Goal: Task Accomplishment & Management: Manage account settings

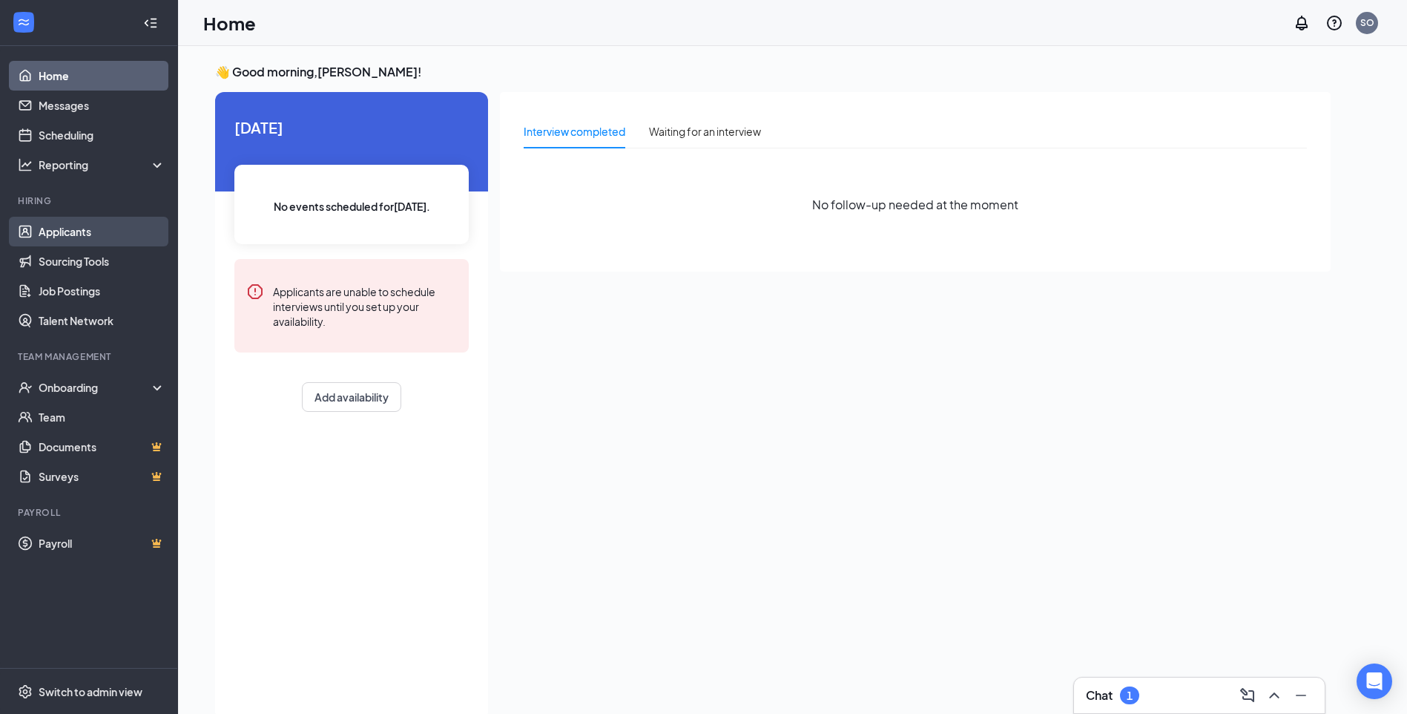
click at [41, 230] on link "Applicants" at bounding box center [102, 232] width 127 height 30
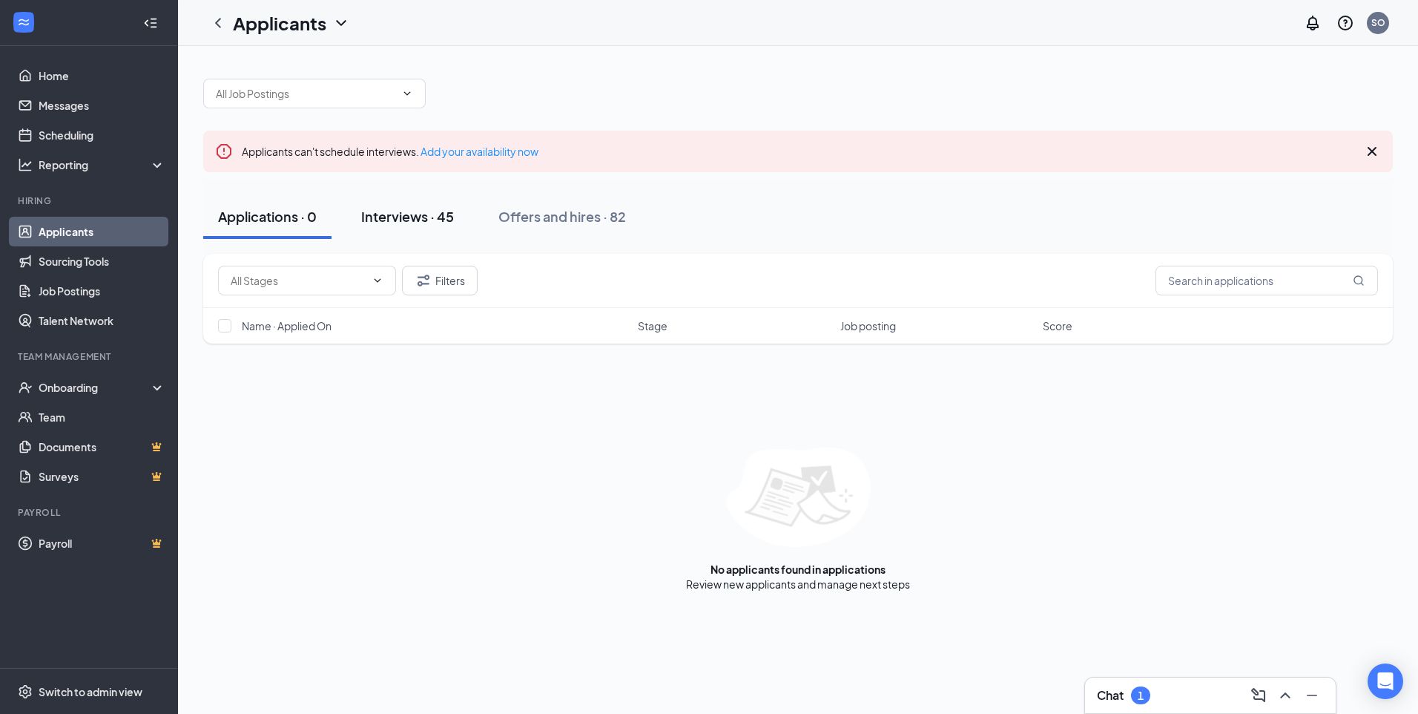
click at [427, 217] on div "Interviews · 45" at bounding box center [407, 216] width 93 height 19
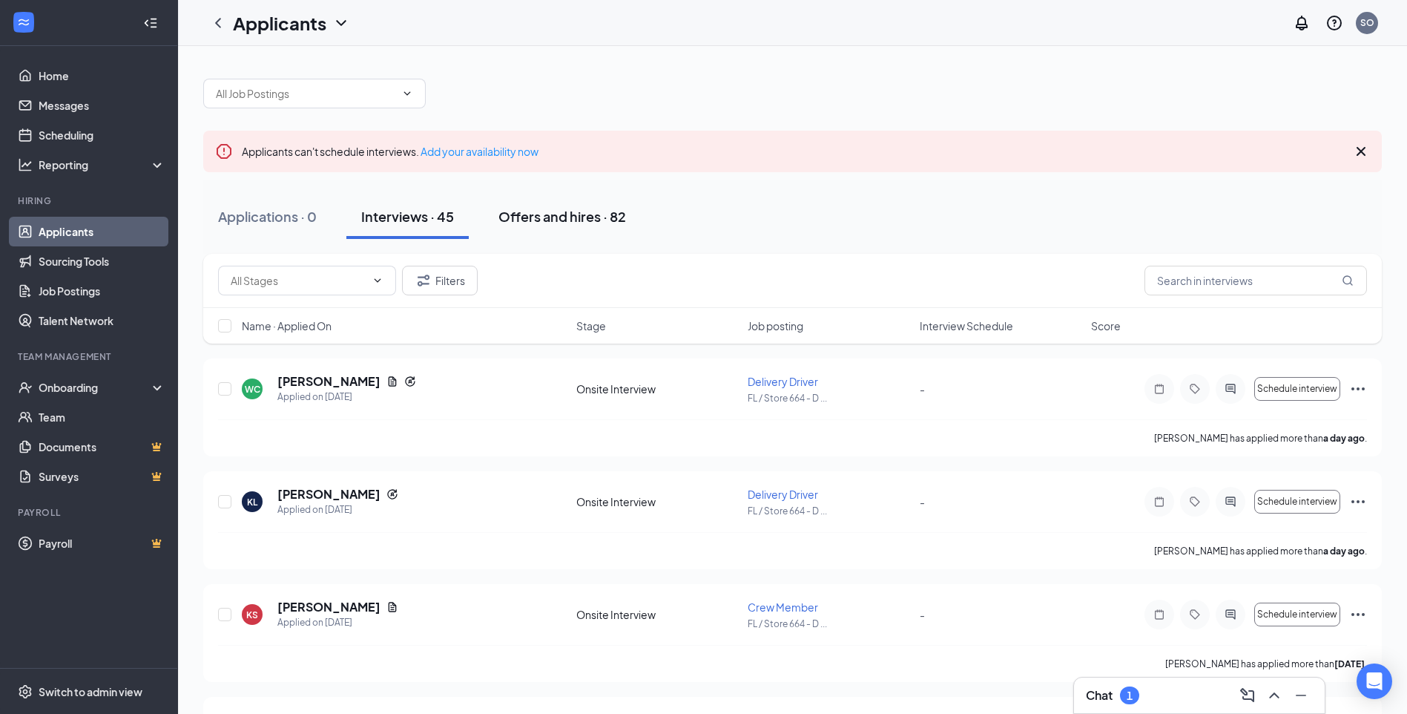
click at [524, 227] on button "Offers and hires · 82" at bounding box center [562, 216] width 157 height 45
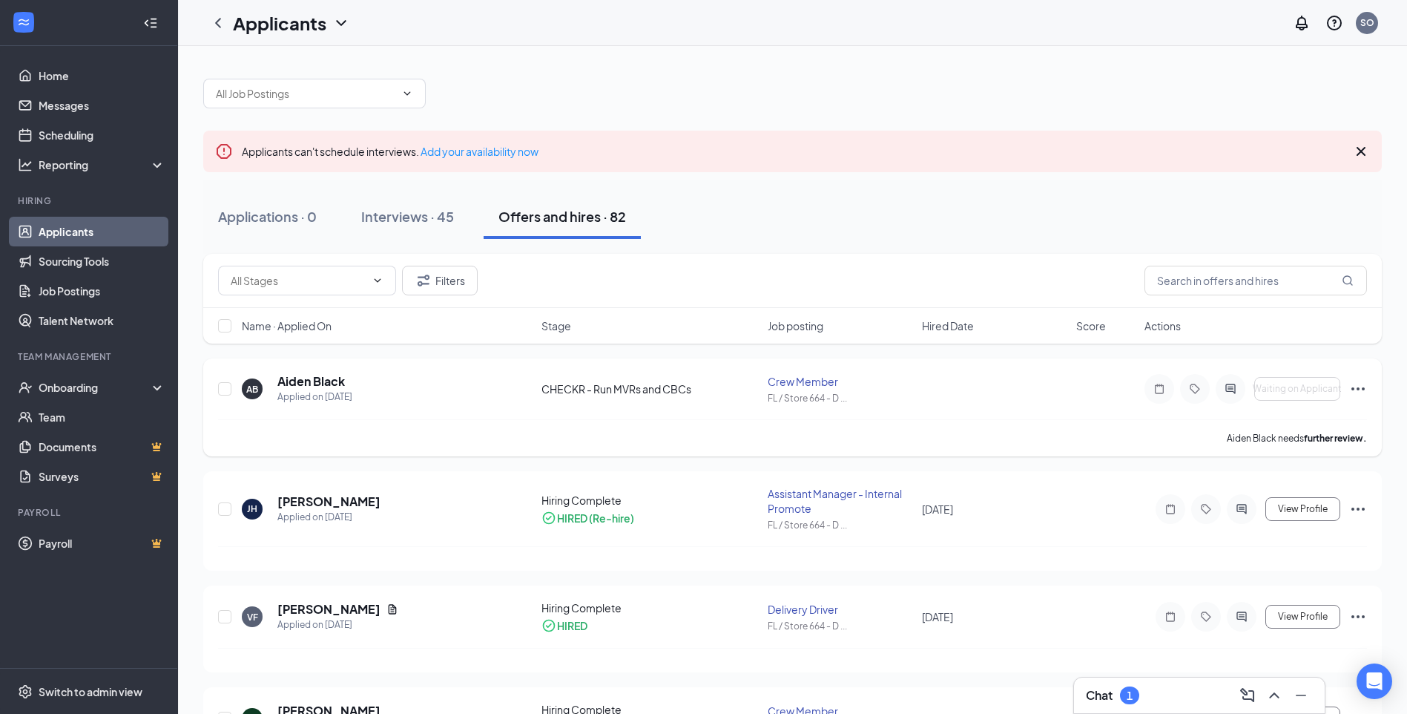
click at [661, 392] on div "CHECKR - Run MVRs and CBCs" at bounding box center [650, 388] width 218 height 15
click at [780, 380] on div "Crew Member" at bounding box center [840, 381] width 145 height 15
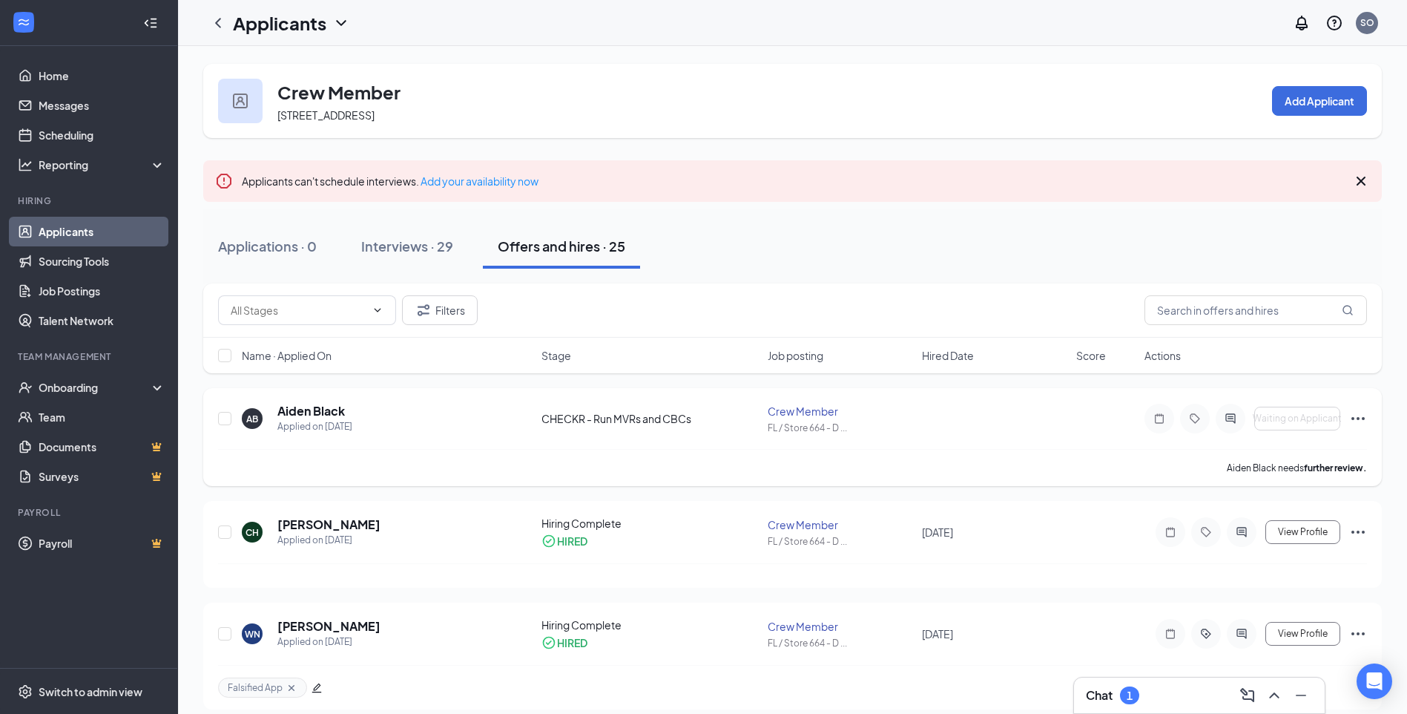
click at [1360, 418] on icon "Ellipses" at bounding box center [1358, 418] width 18 height 18
click at [1246, 595] on p "Move to stage" at bounding box center [1291, 593] width 128 height 15
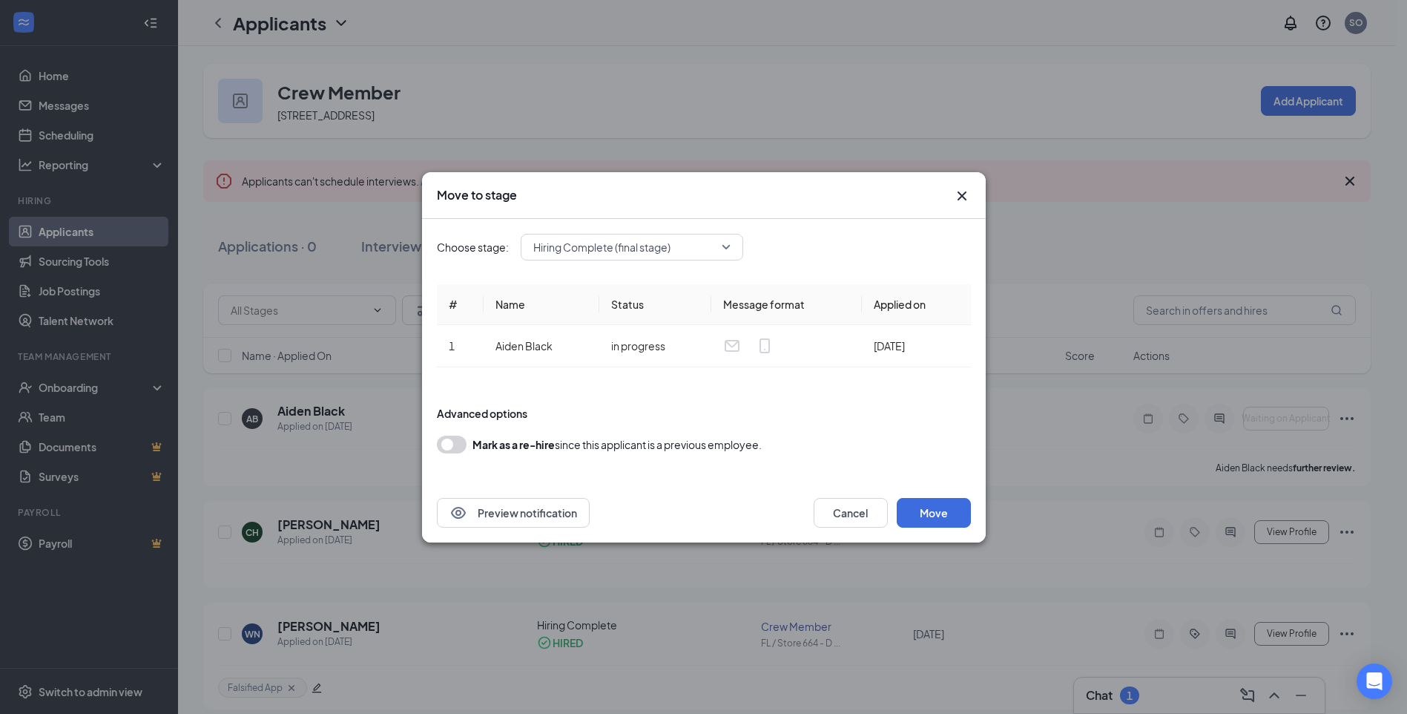
click at [662, 255] on span "Hiring Complete (final stage)" at bounding box center [601, 247] width 137 height 22
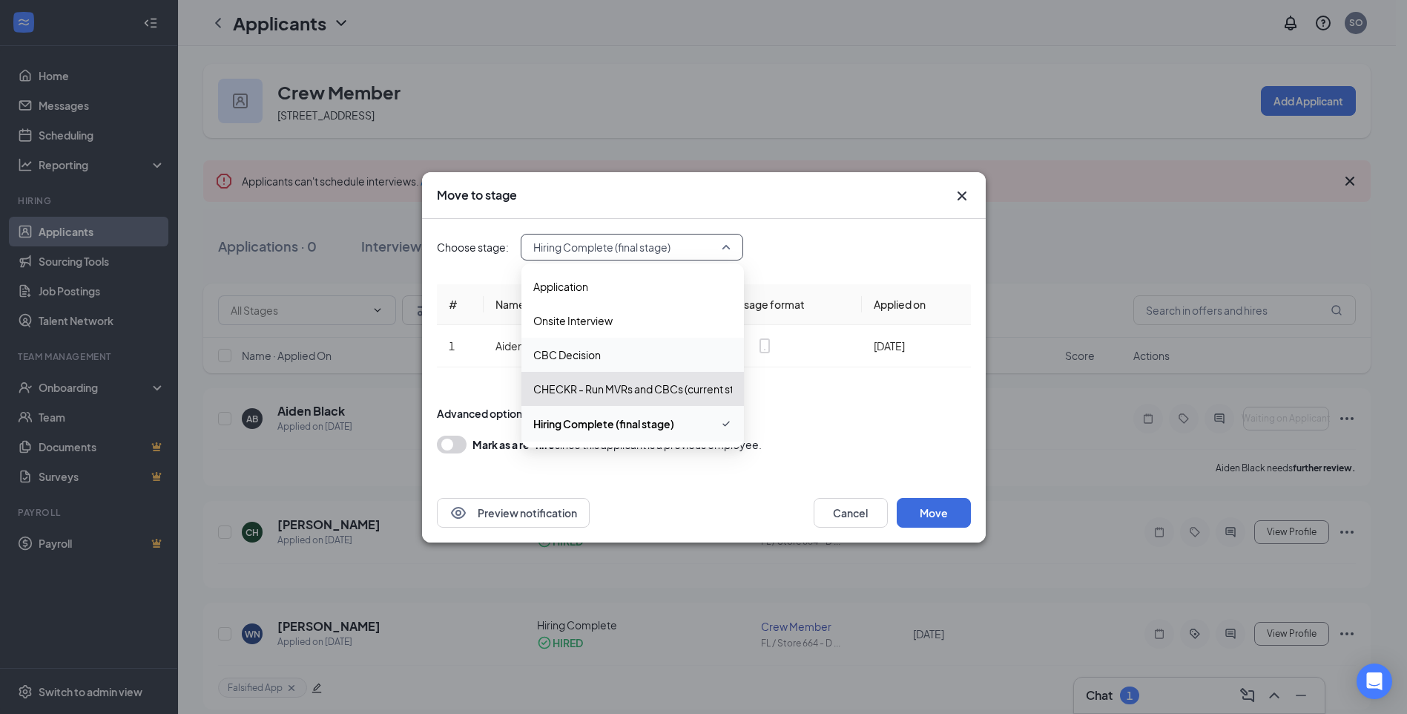
click at [593, 355] on span "CBC Decision" at bounding box center [566, 354] width 67 height 16
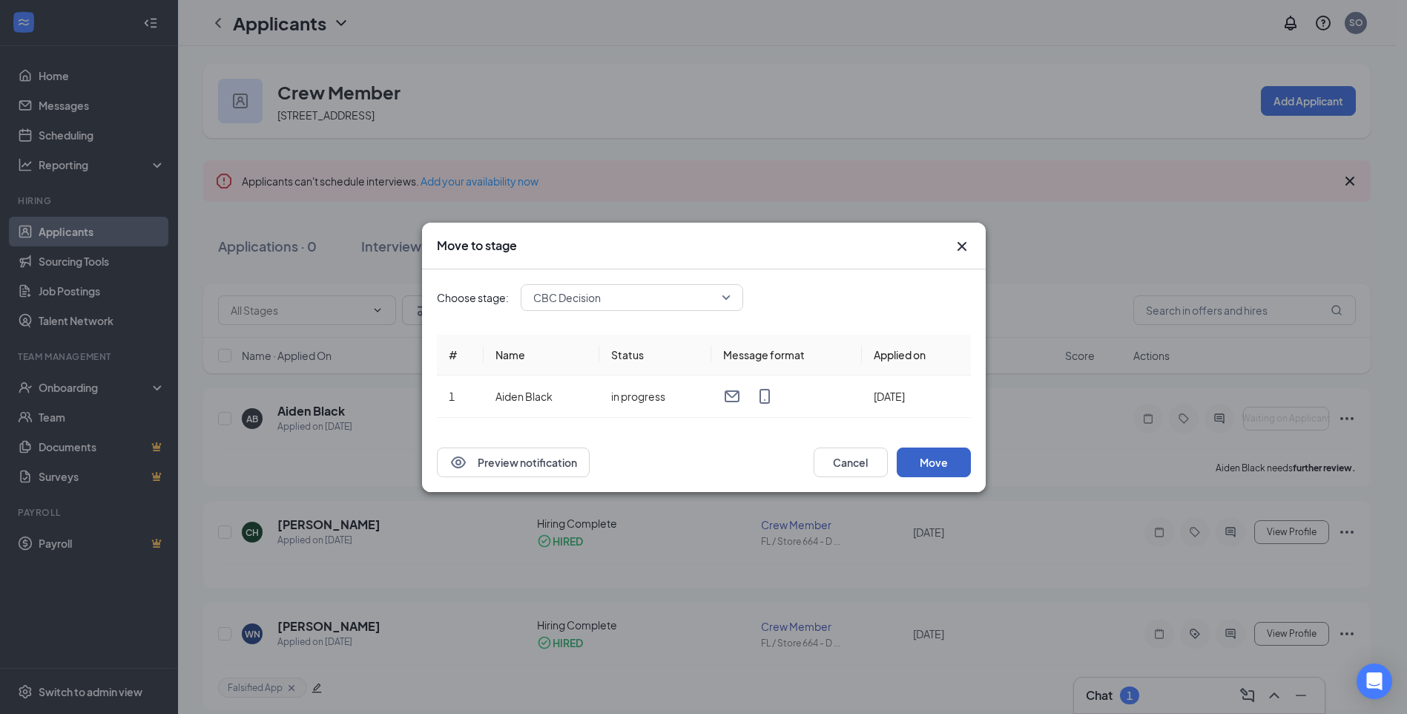
click at [921, 460] on button "Move" at bounding box center [934, 462] width 74 height 30
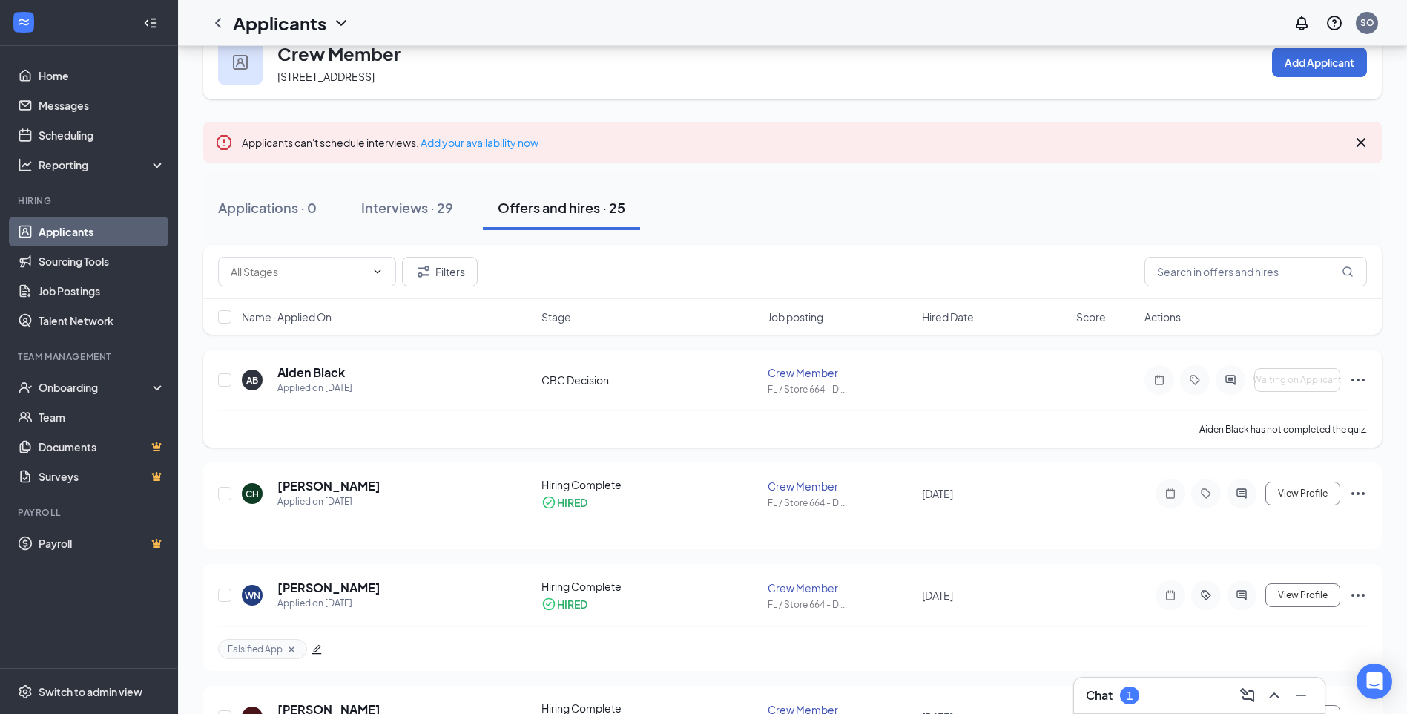
scroll to position [74, 0]
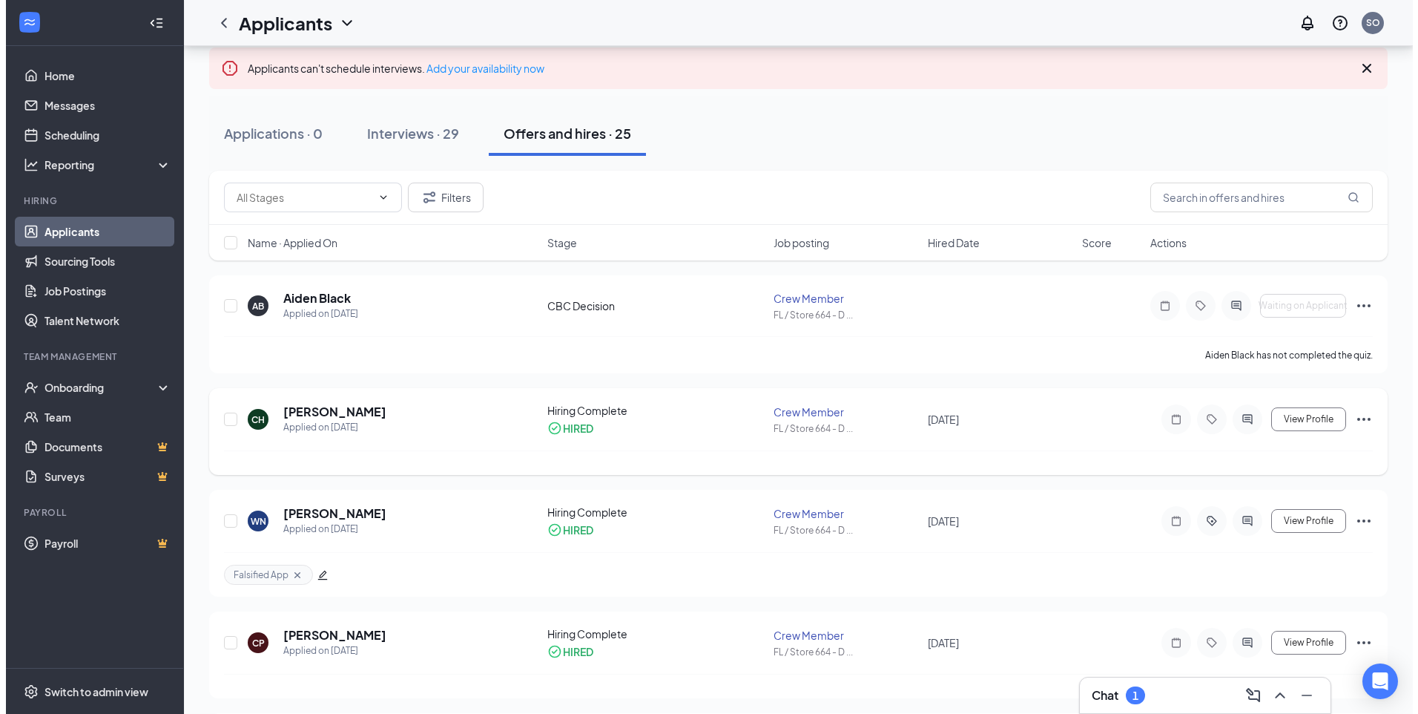
scroll to position [223, 0]
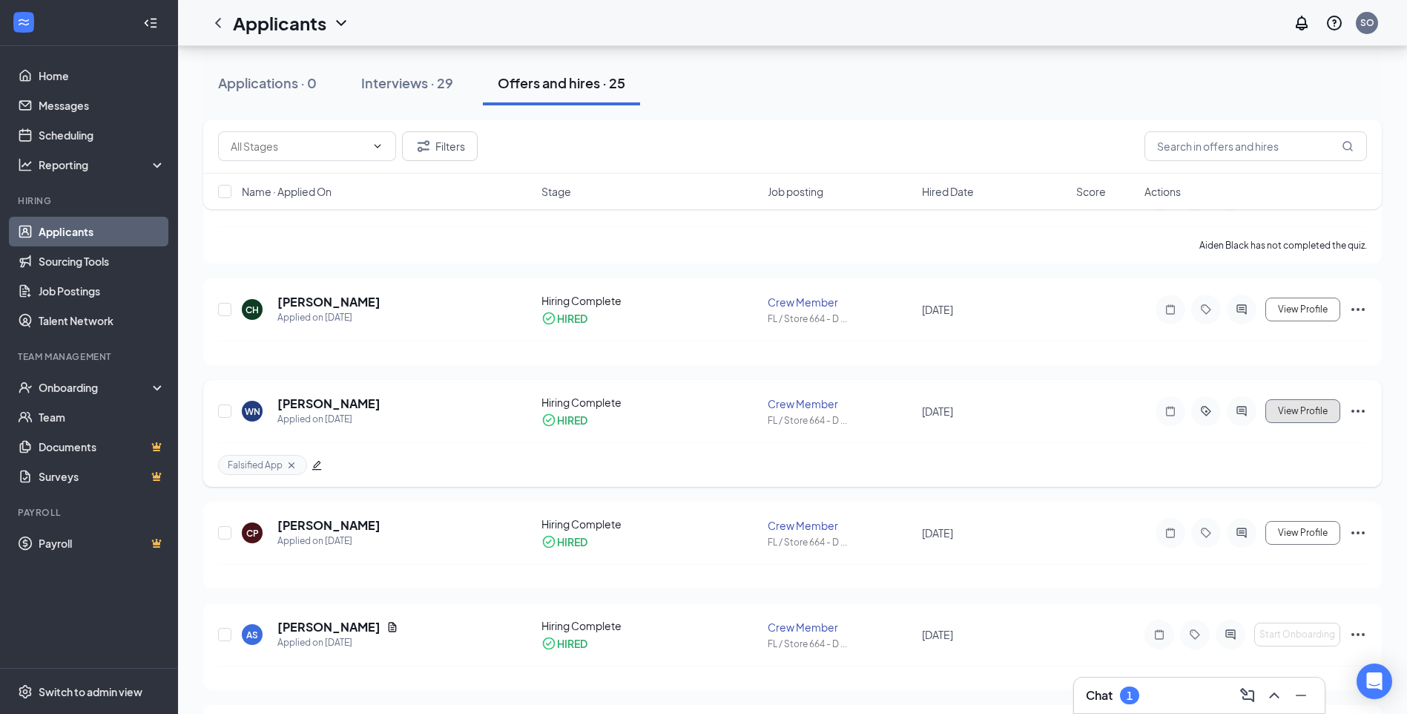
click at [1305, 418] on button "View Profile" at bounding box center [1302, 411] width 75 height 24
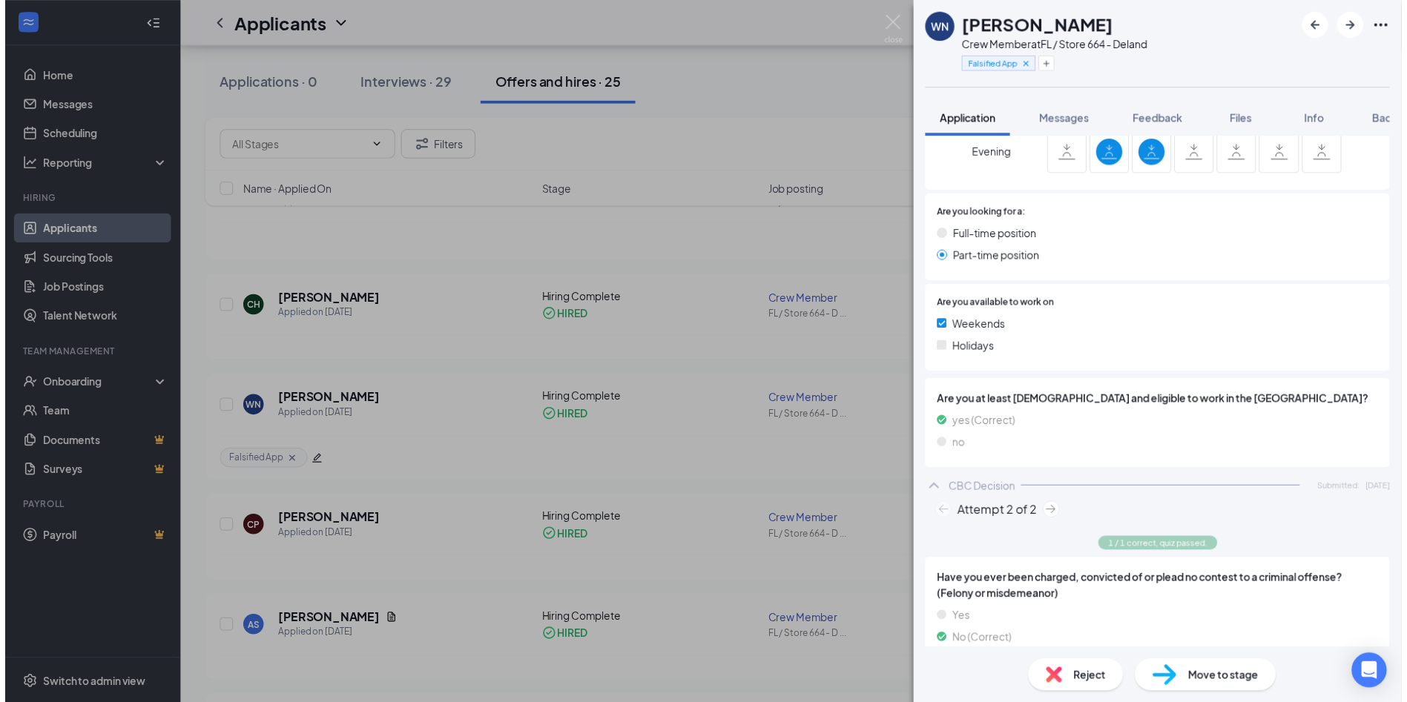
scroll to position [467, 0]
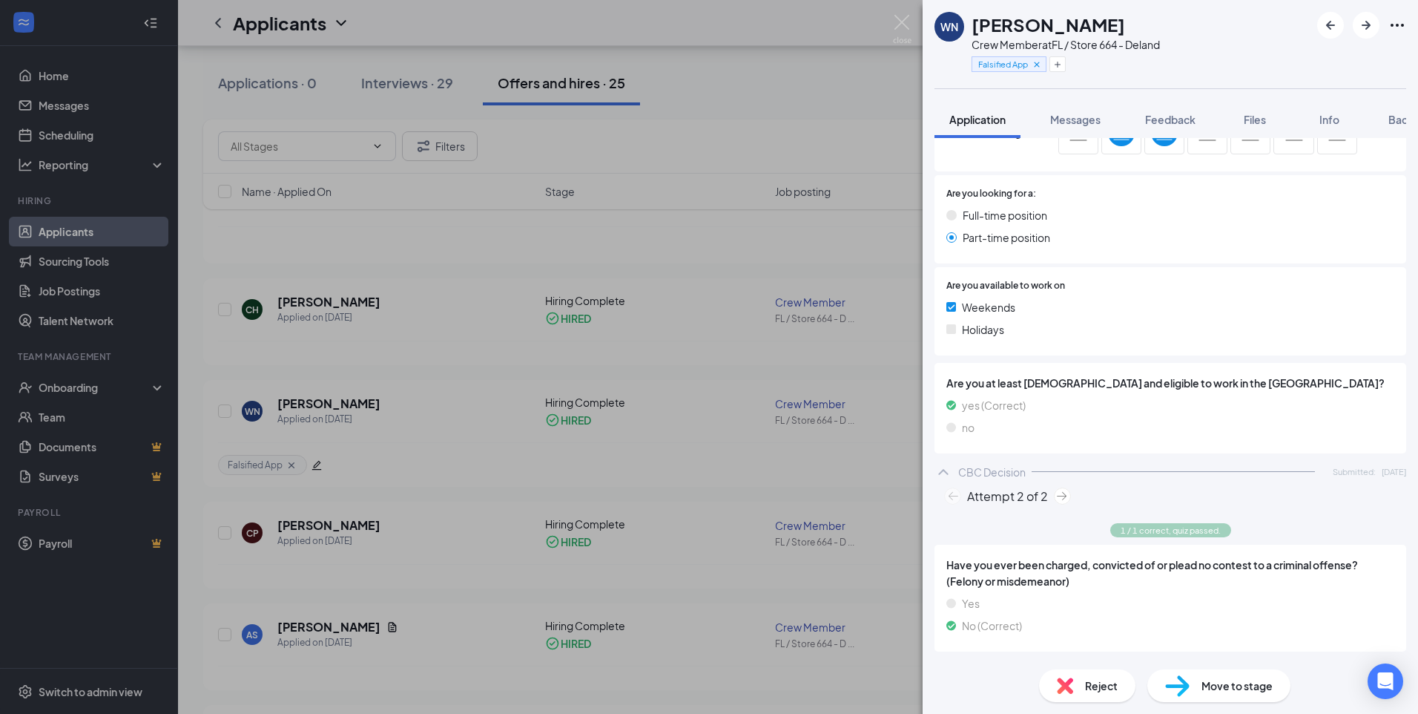
click at [844, 218] on div "WN Will Neumann Crew Member at FL / Store 664 - Deland Falsified App Applicatio…" at bounding box center [709, 357] width 1418 height 714
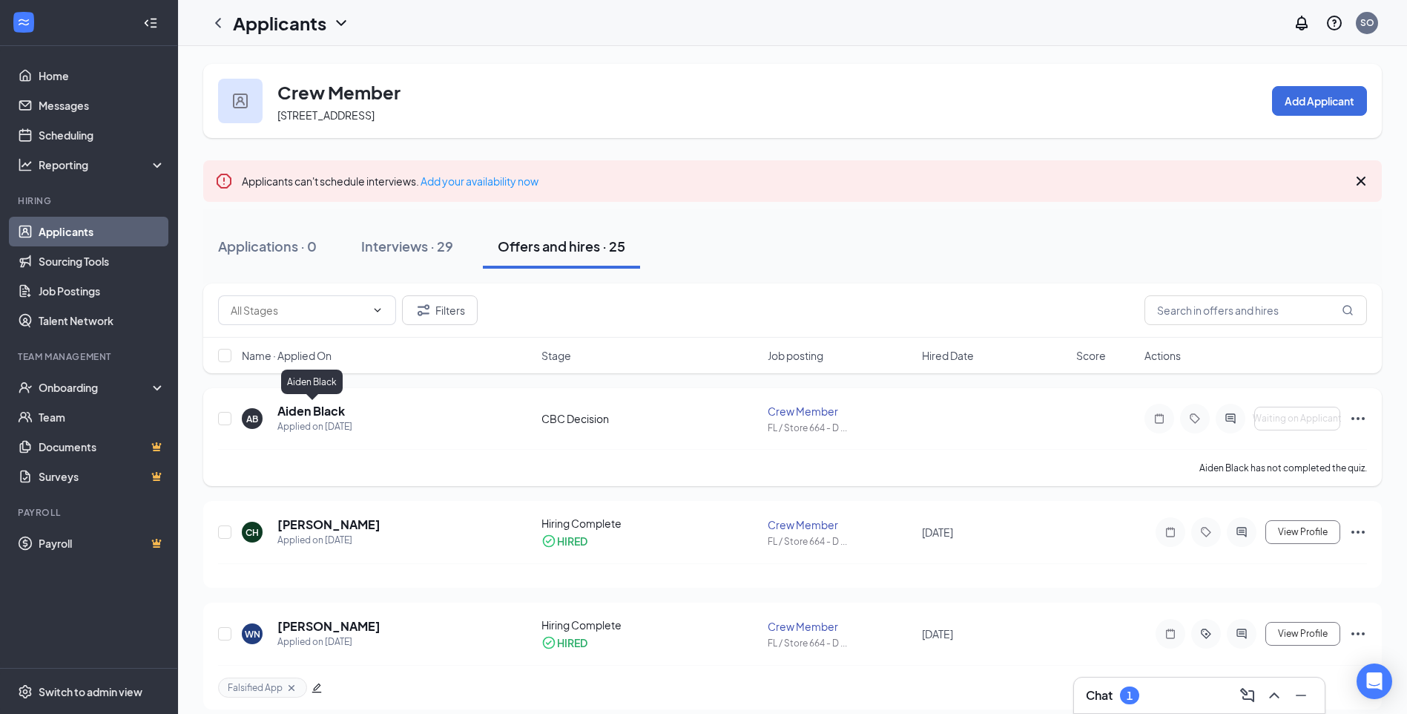
click at [302, 409] on h5 "Aiden Black" at bounding box center [310, 411] width 67 height 16
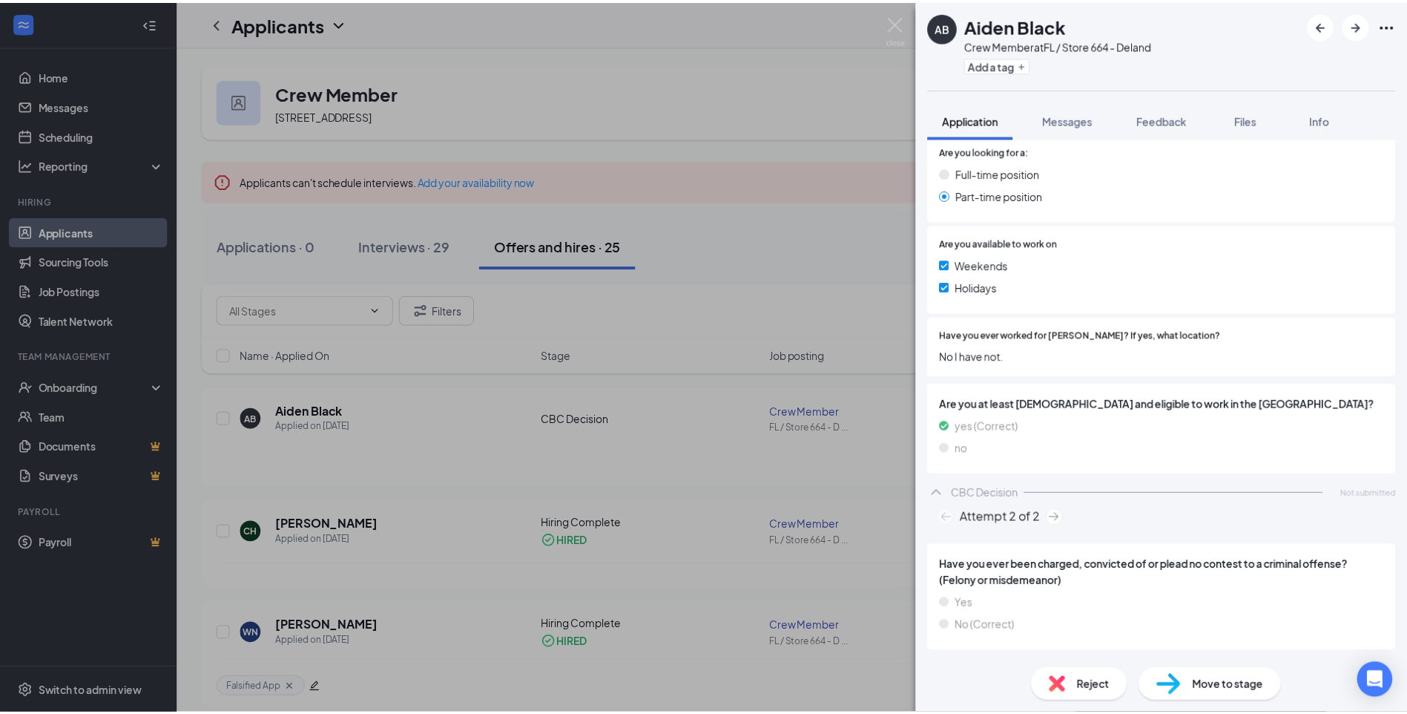
scroll to position [497, 0]
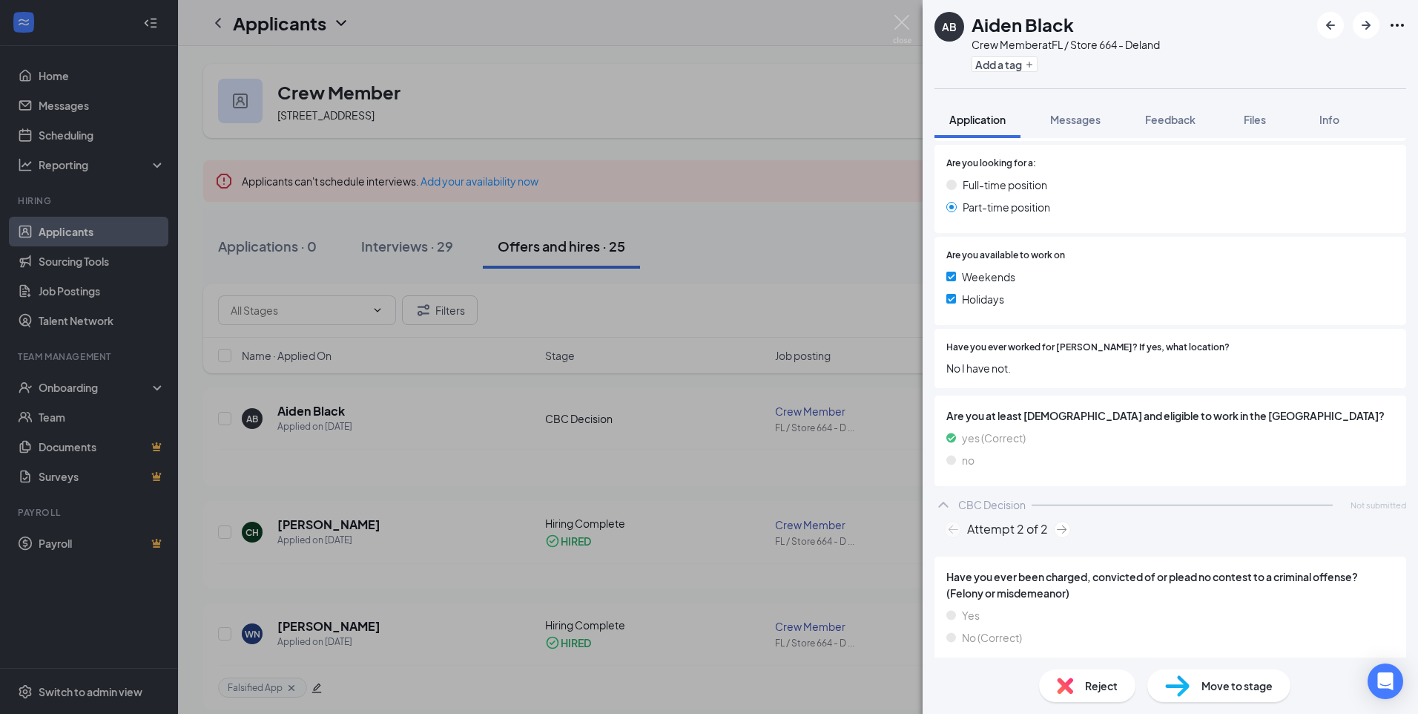
click at [629, 460] on div "AB Aiden Black Crew Member at FL / Store 664 - Deland Add a tag Application Mes…" at bounding box center [709, 357] width 1418 height 714
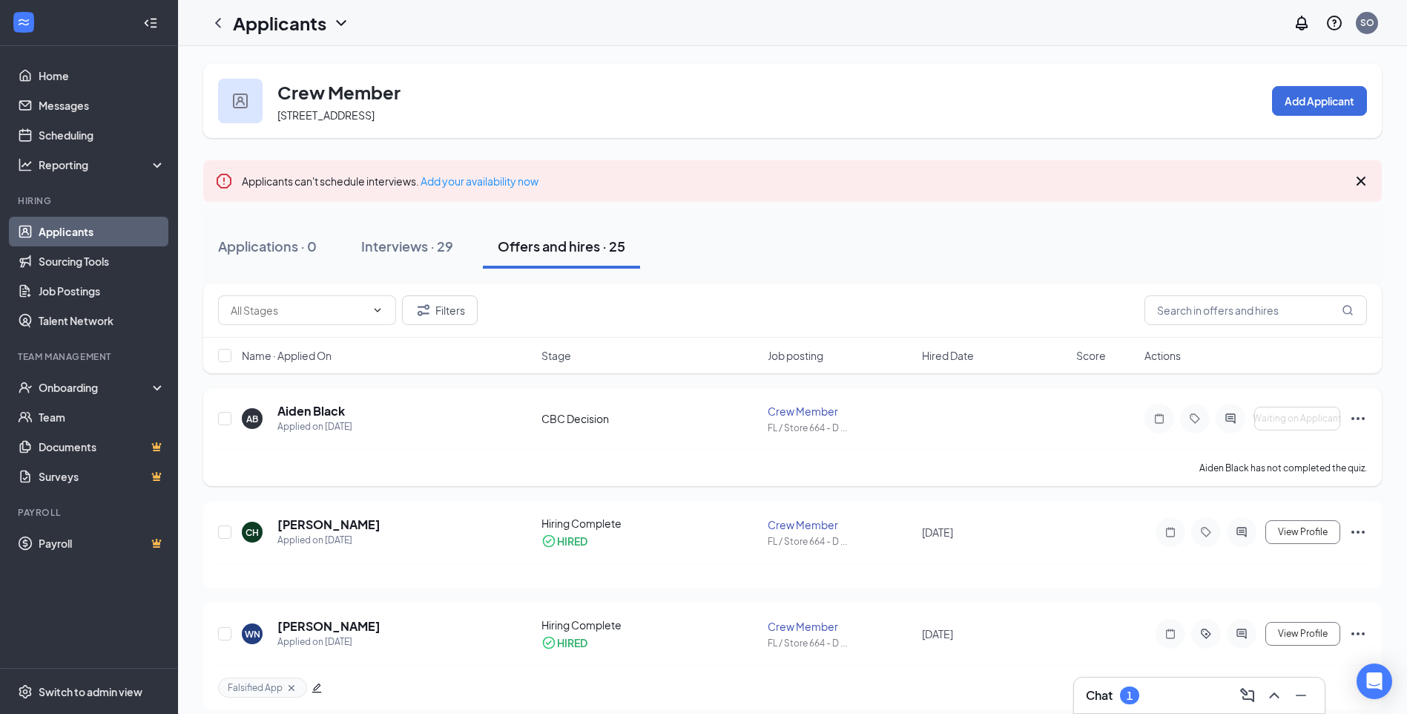
click at [563, 423] on div "CBC Decision" at bounding box center [650, 418] width 218 height 15
click at [1227, 467] on p "Aiden Black has not completed the quiz." at bounding box center [1283, 467] width 168 height 13
click at [1281, 467] on p "Aiden Black has not completed the quiz." at bounding box center [1283, 467] width 168 height 13
click at [294, 415] on h5 "Aiden Black" at bounding box center [310, 411] width 67 height 16
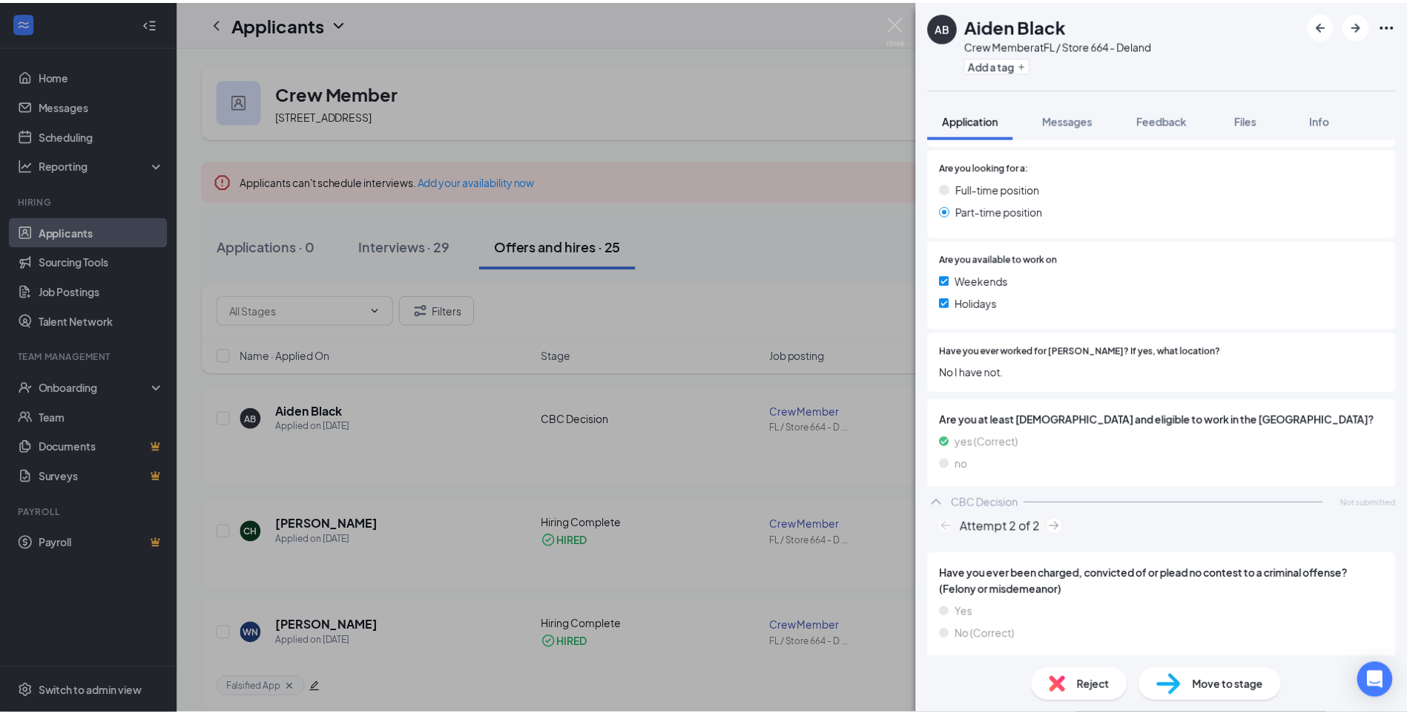
scroll to position [496, 0]
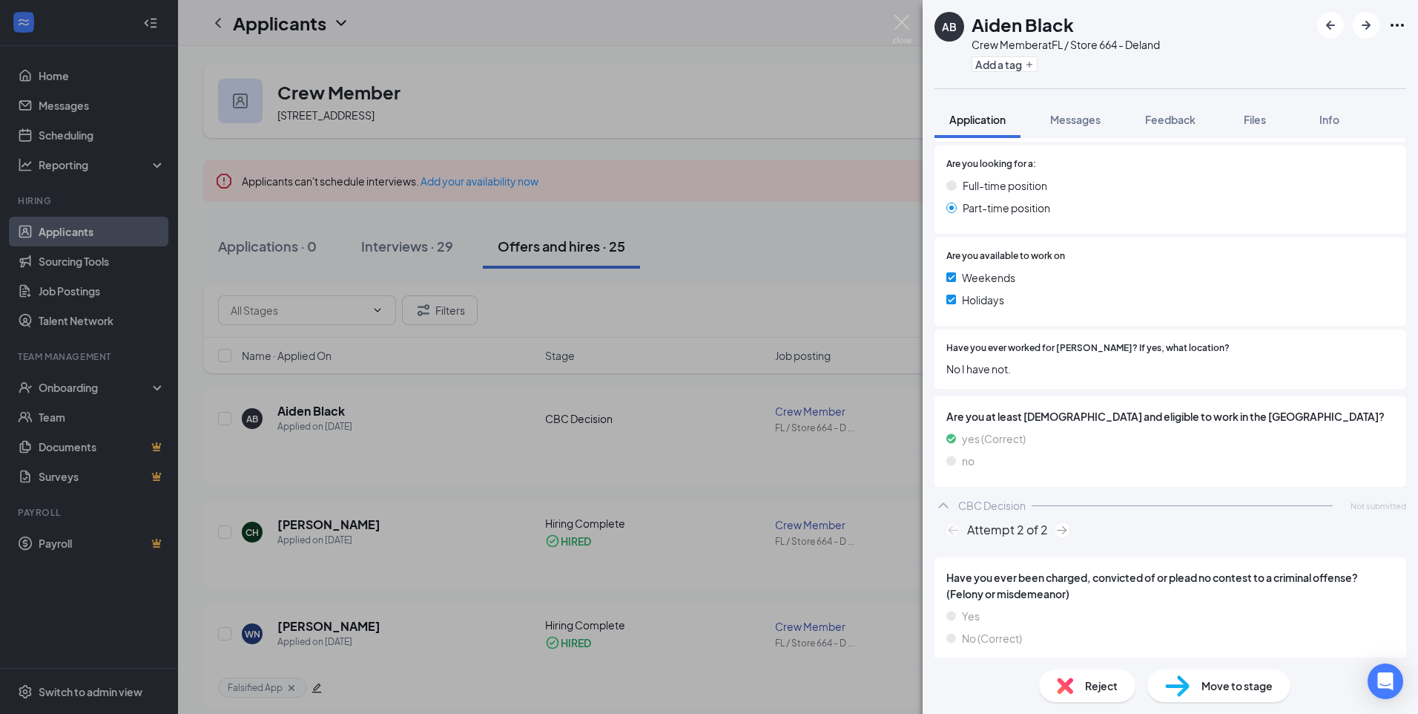
click at [461, 442] on div "AB Aiden Black Crew Member at FL / Store 664 - Deland Add a tag Application Mes…" at bounding box center [709, 357] width 1418 height 714
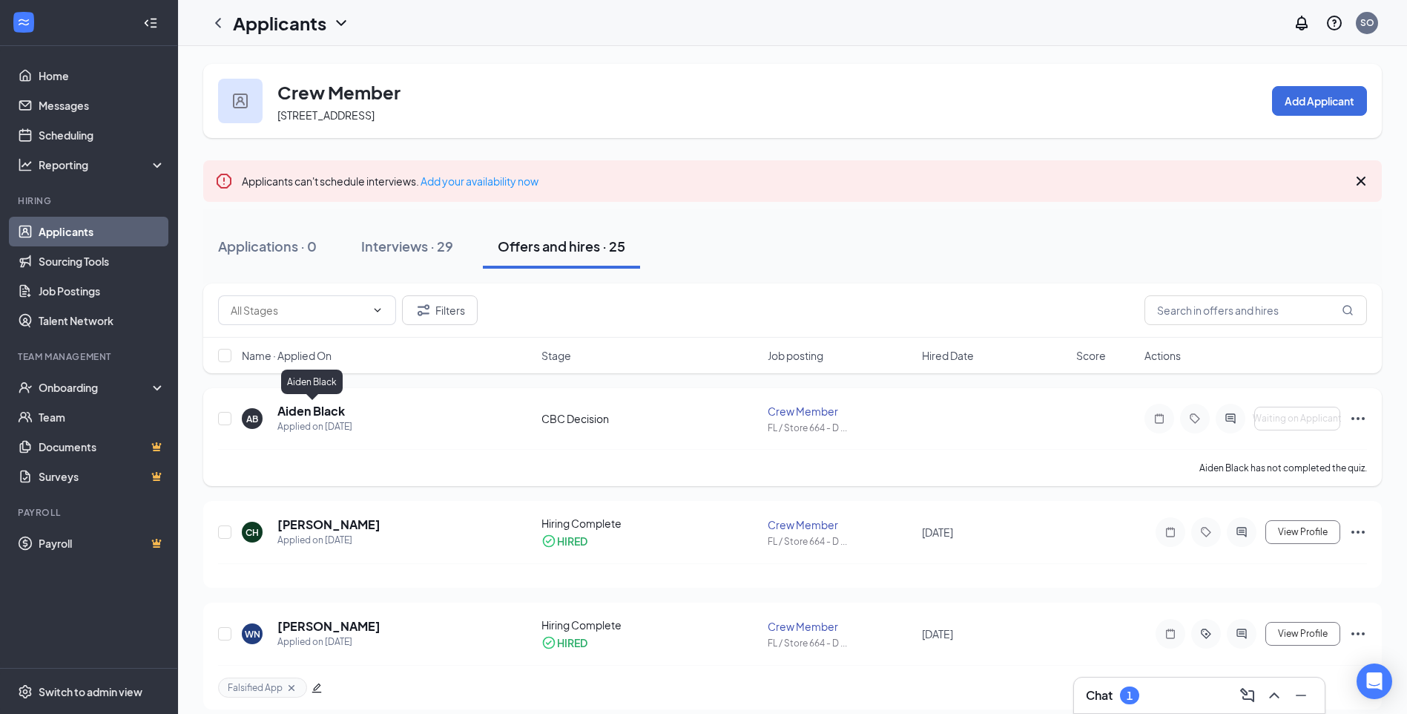
click at [334, 414] on h5 "Aiden Black" at bounding box center [310, 411] width 67 height 16
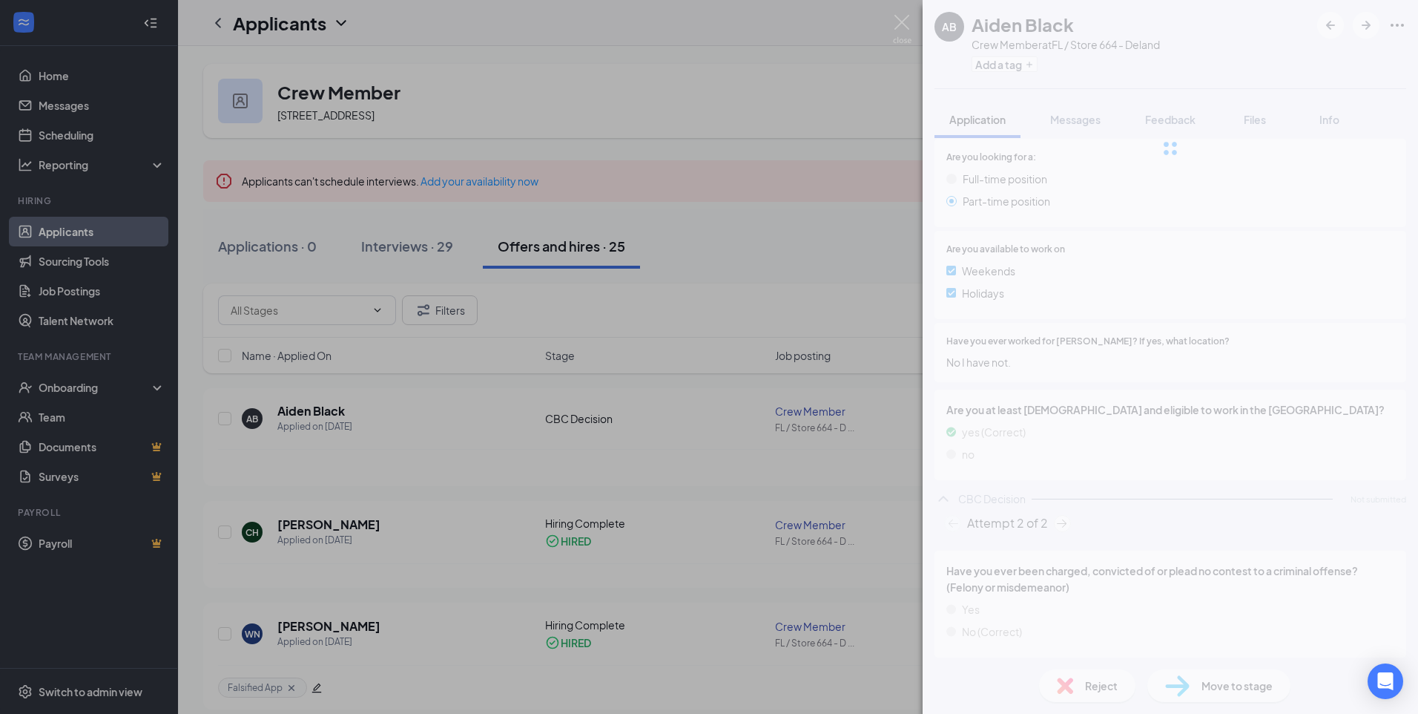
scroll to position [497, 0]
